Goal: Information Seeking & Learning: Find specific fact

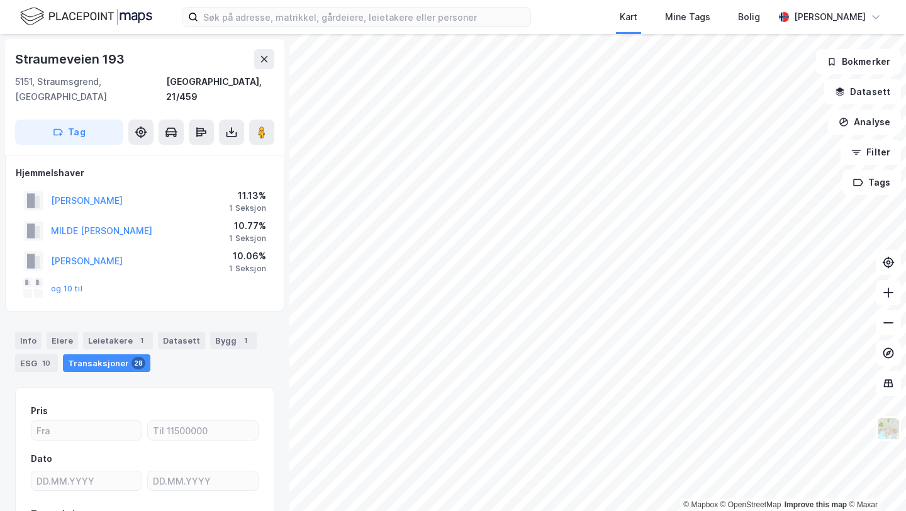
click at [276, 60] on div "[STREET_ADDRESS]" at bounding box center [144, 97] width 279 height 116
click at [267, 60] on icon at bounding box center [264, 59] width 10 height 10
click at [68, 332] on div "Eiere" at bounding box center [62, 341] width 31 height 18
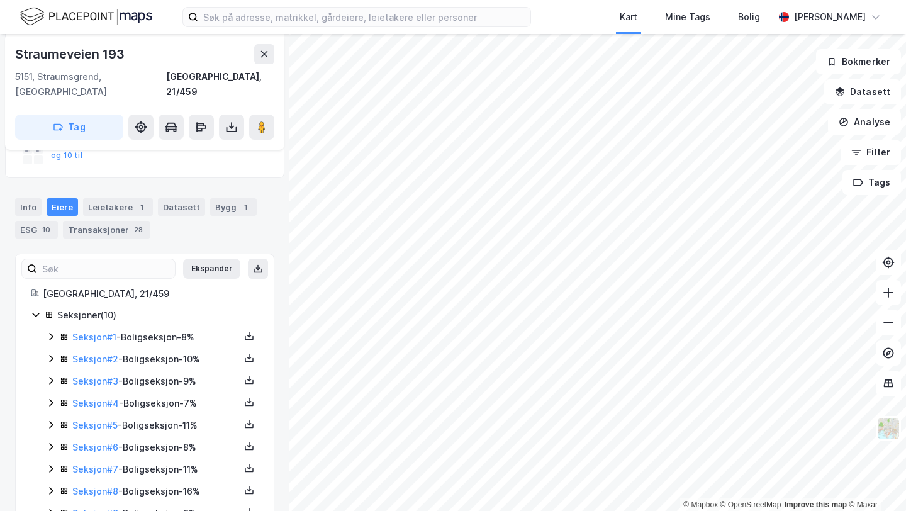
scroll to position [182, 0]
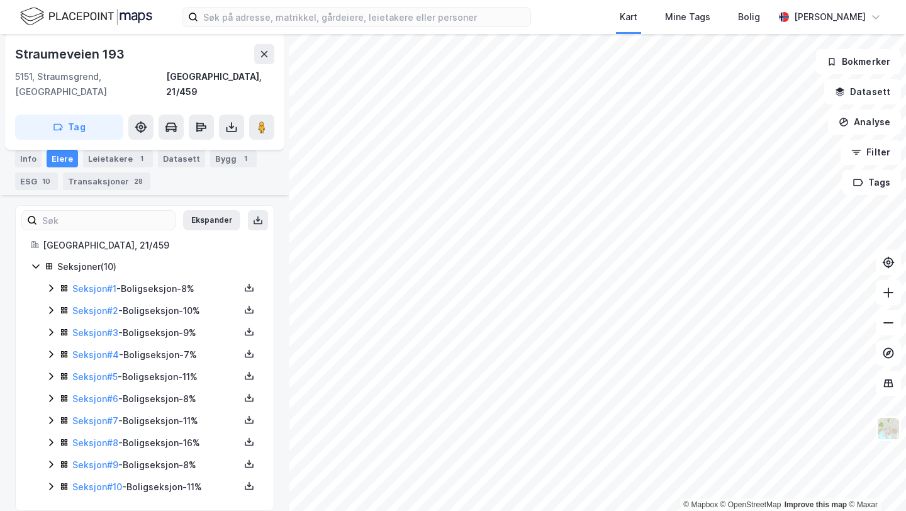
click at [50, 481] on icon at bounding box center [51, 486] width 10 height 10
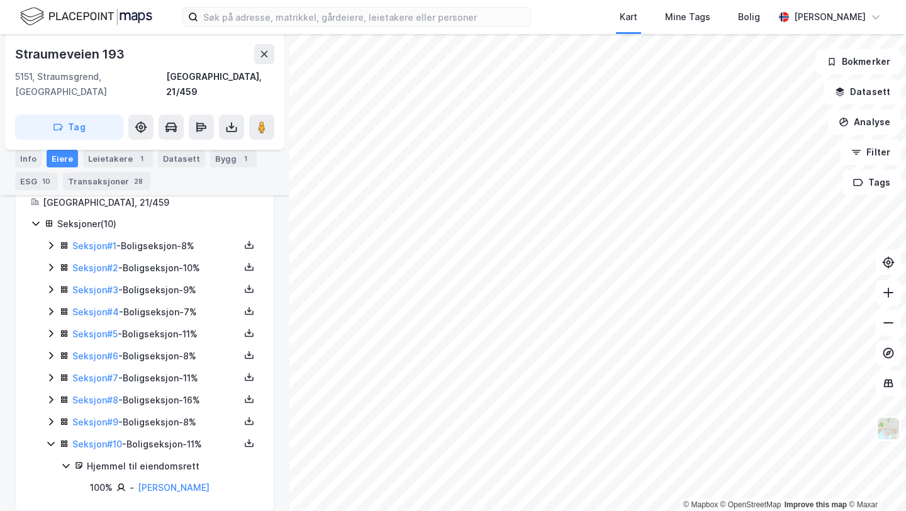
click at [52, 396] on icon at bounding box center [51, 400] width 4 height 8
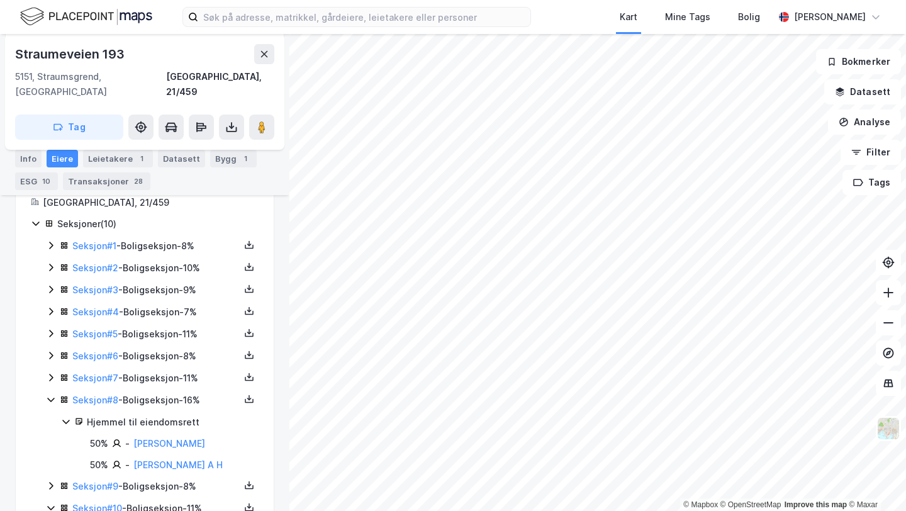
click at [94, 393] on div "Seksjon # 8 - Boligseksjon - 16%" at bounding box center [155, 400] width 167 height 15
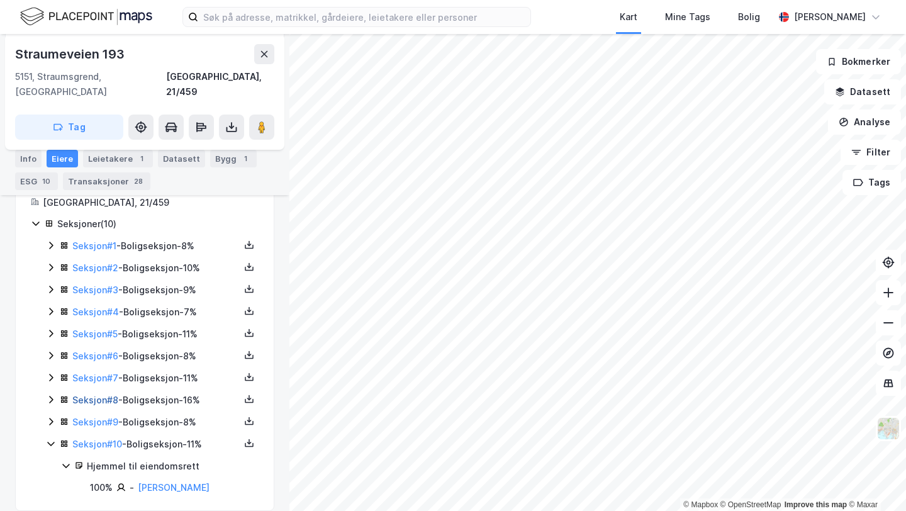
click at [86, 394] on link "Seksjon # 8" at bounding box center [95, 399] width 46 height 11
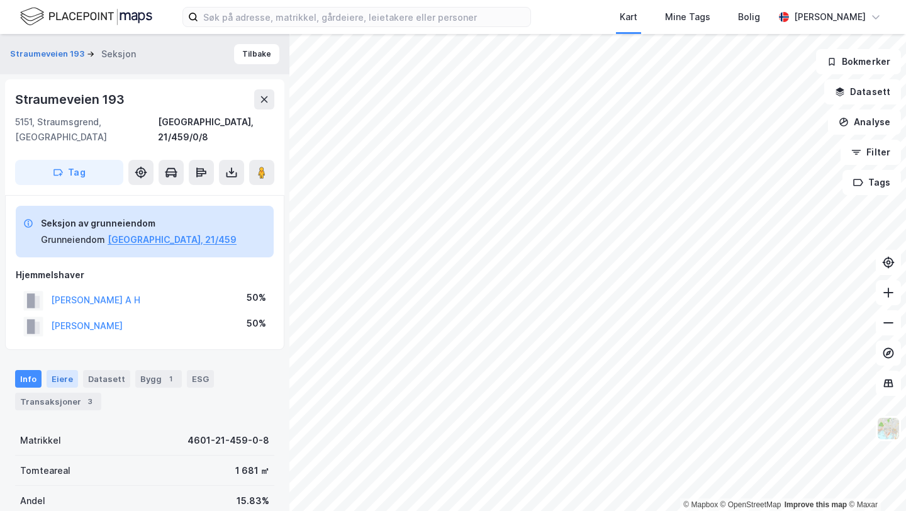
click at [64, 370] on div "Eiere" at bounding box center [62, 379] width 31 height 18
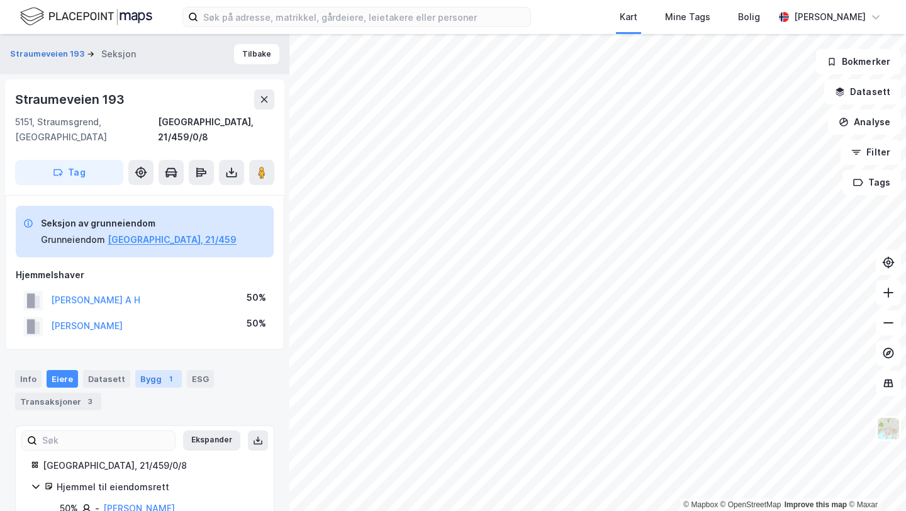
scroll to position [42, 0]
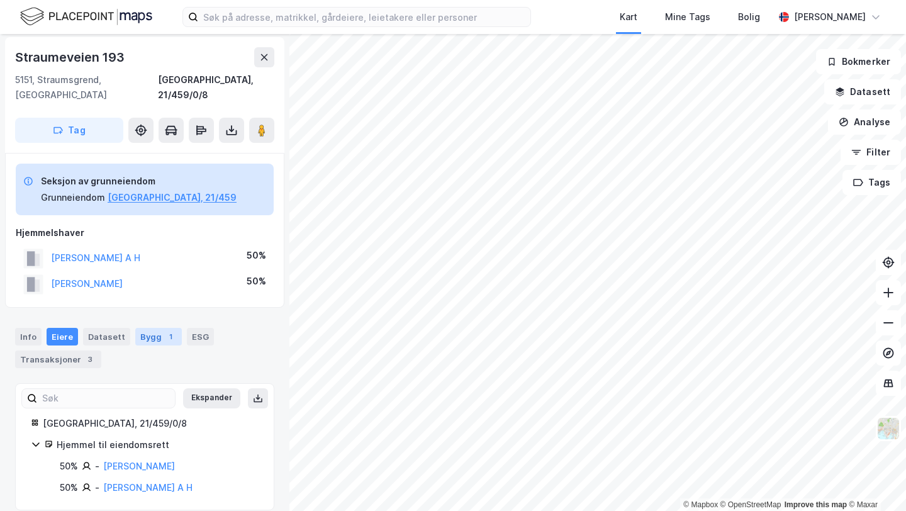
click at [164, 330] on div "1" at bounding box center [170, 336] width 13 height 13
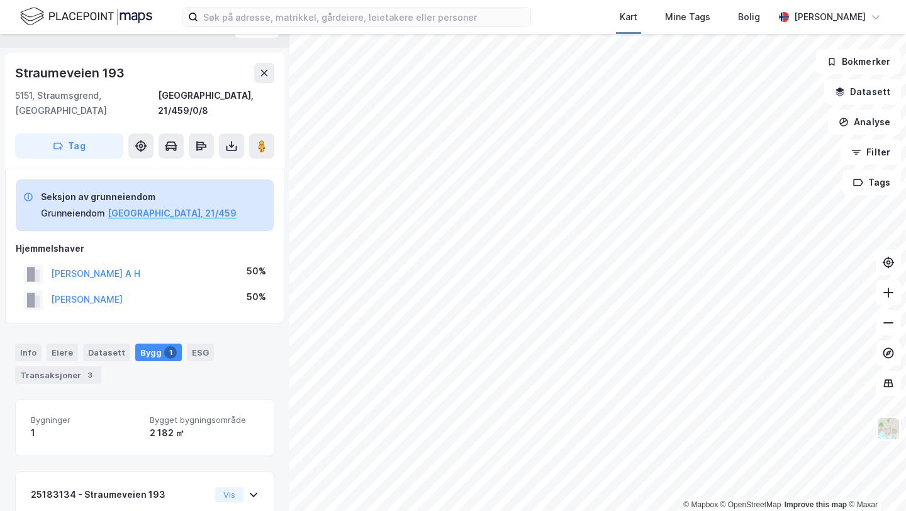
scroll to position [25, 0]
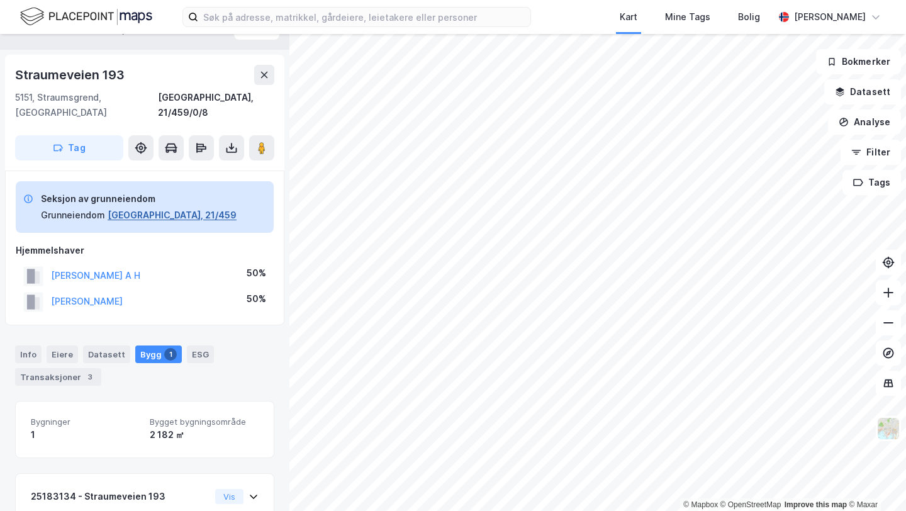
click at [148, 208] on button "[GEOGRAPHIC_DATA], 21/459" at bounding box center [172, 215] width 129 height 15
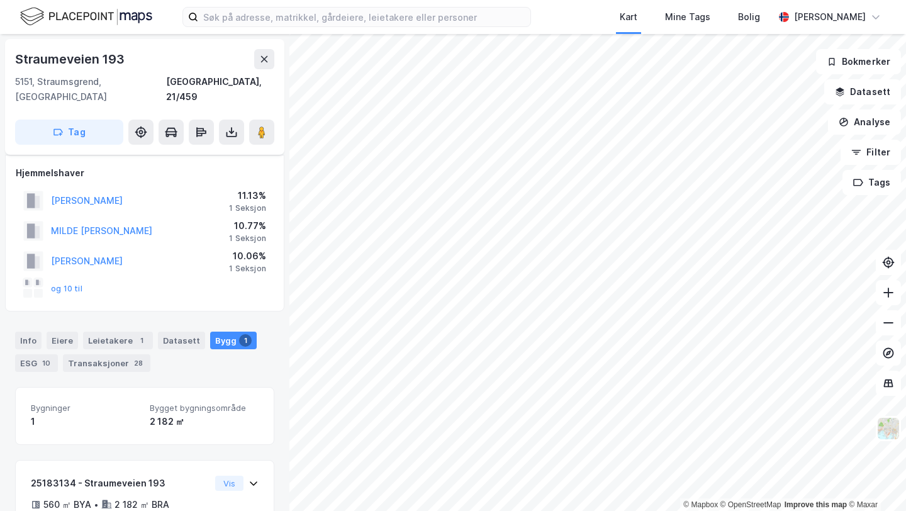
scroll to position [25, 0]
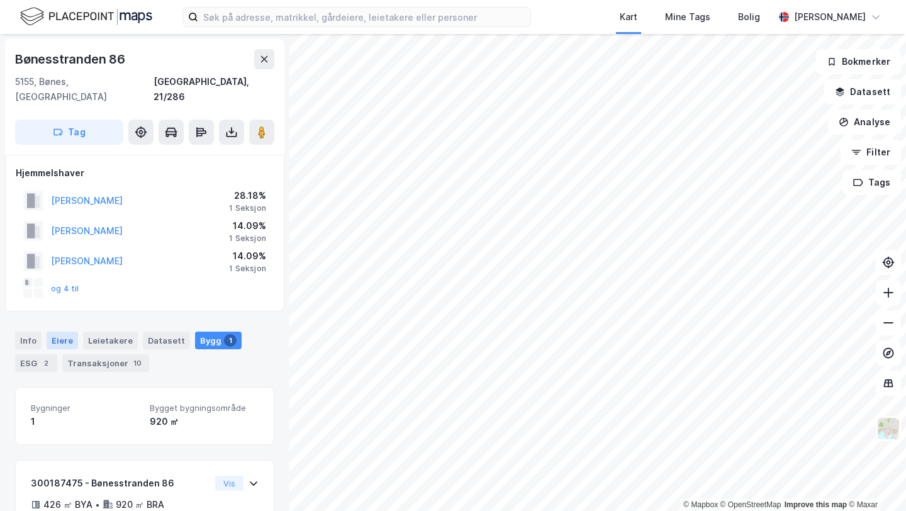
click at [49, 332] on div "Eiere" at bounding box center [62, 341] width 31 height 18
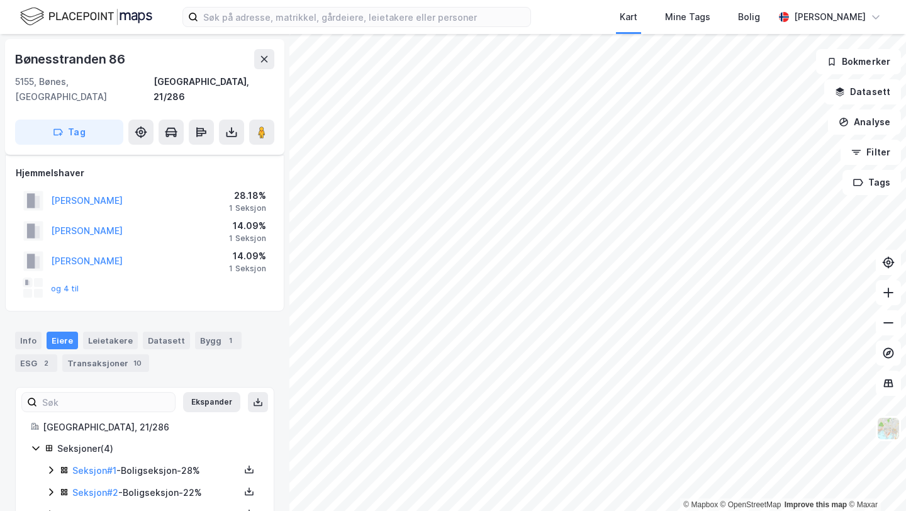
scroll to position [50, 0]
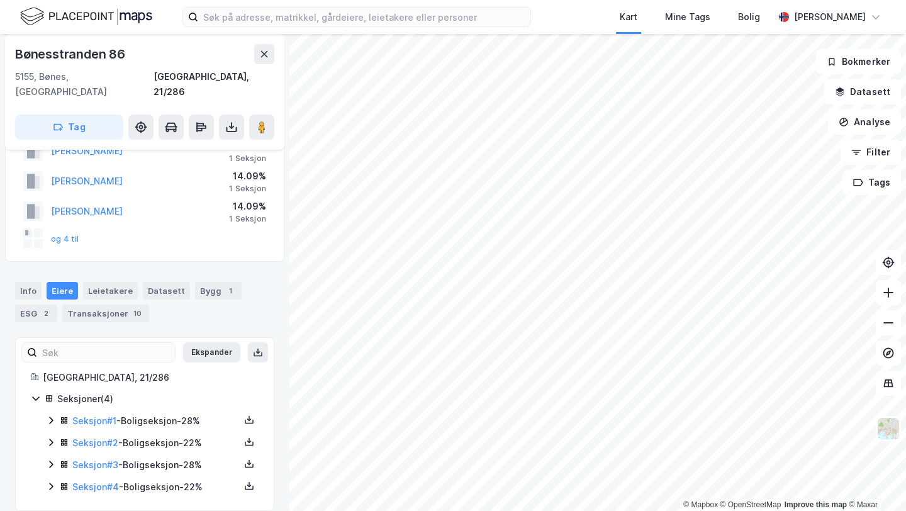
click at [53, 481] on icon at bounding box center [51, 486] width 10 height 10
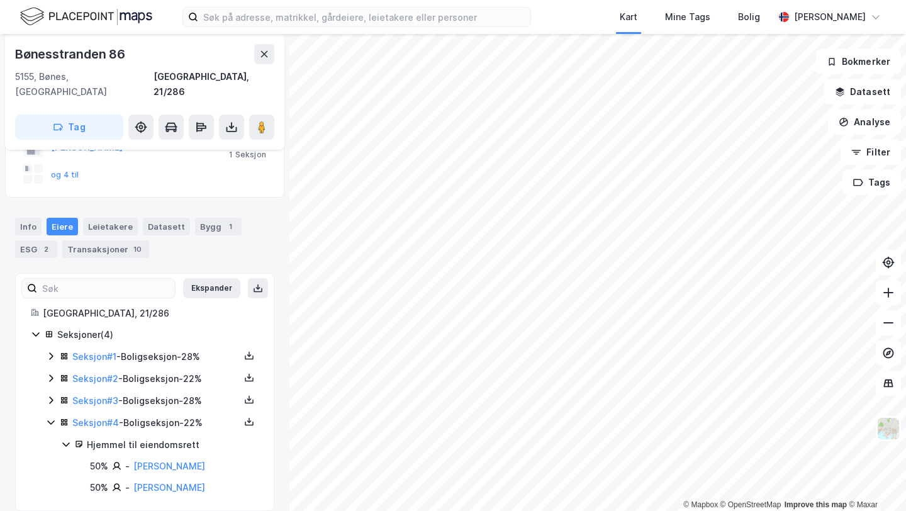
click at [53, 395] on icon at bounding box center [51, 400] width 10 height 10
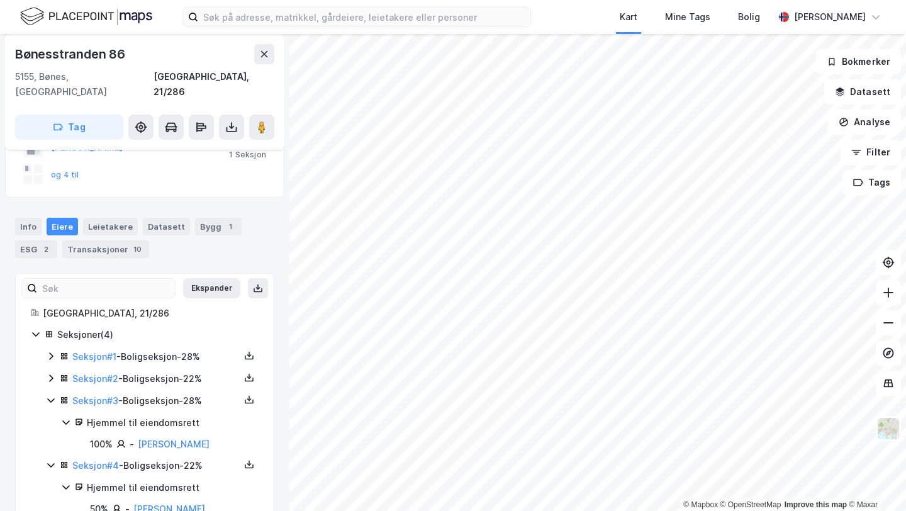
click at [52, 373] on icon at bounding box center [51, 378] width 10 height 10
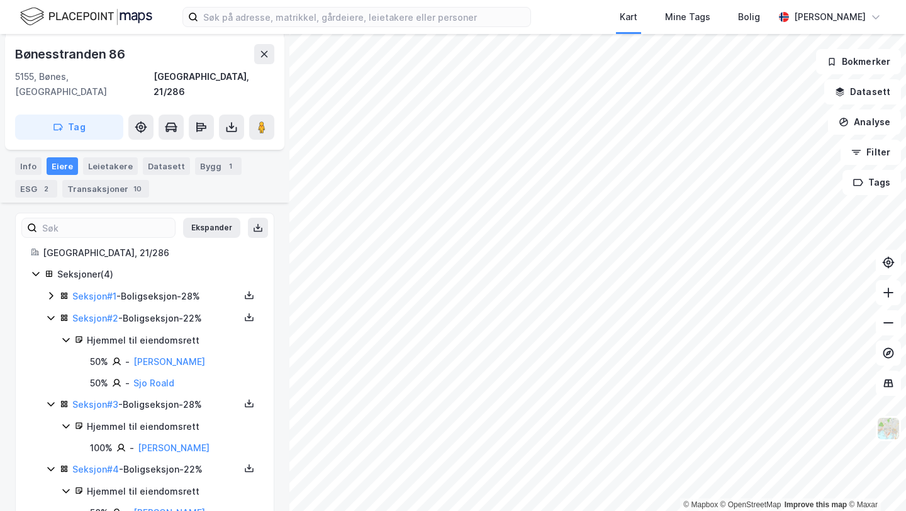
scroll to position [184, 0]
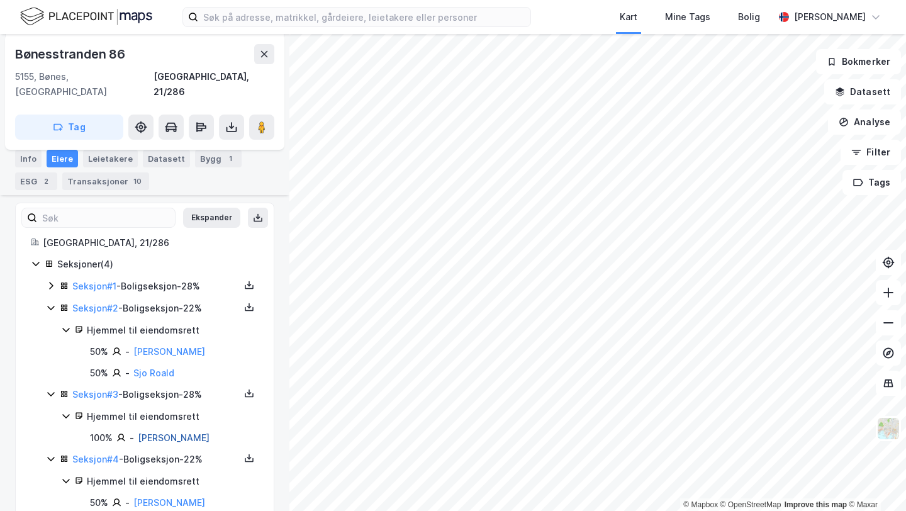
click at [169, 432] on link "[PERSON_NAME]" at bounding box center [174, 437] width 72 height 11
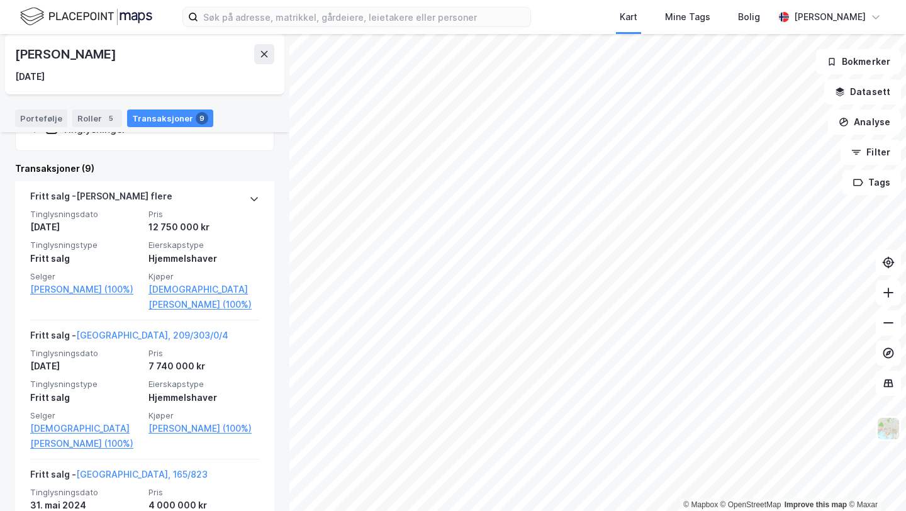
scroll to position [285, 0]
